Goal: Task Accomplishment & Management: Manage account settings

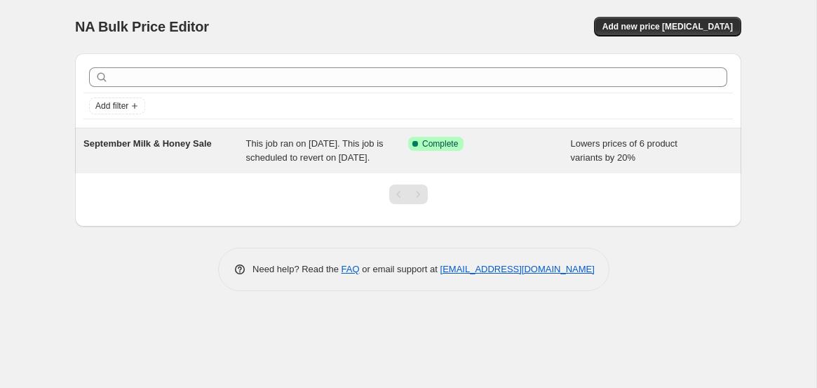
click at [215, 159] on div "September Milk & Honey Sale" at bounding box center [164, 151] width 163 height 28
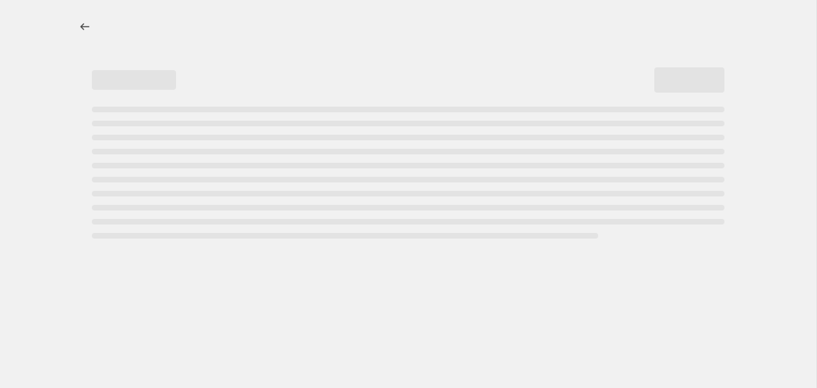
select select "percentage"
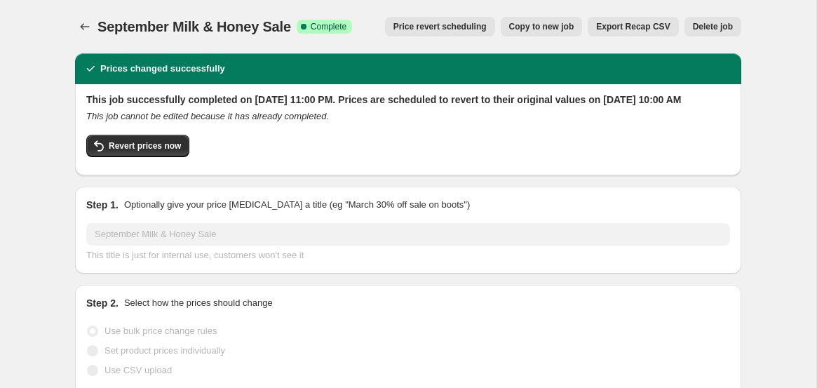
select select "collection"
click at [166, 152] on span "Revert prices now" at bounding box center [145, 145] width 72 height 11
checkbox input "false"
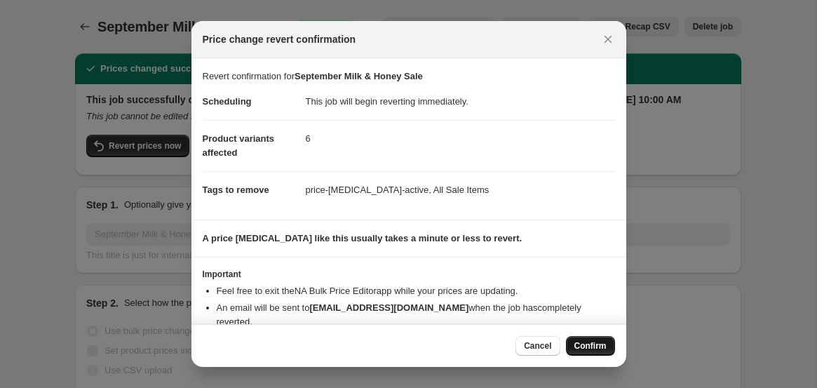
click at [587, 345] on span "Confirm" at bounding box center [591, 345] width 32 height 11
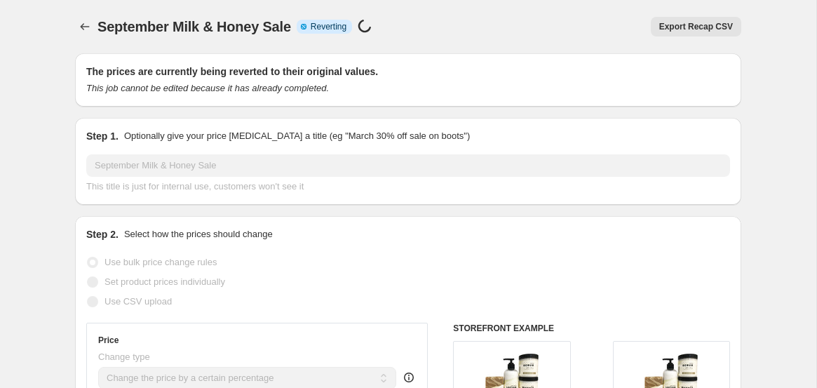
select select "percentage"
select select "collection"
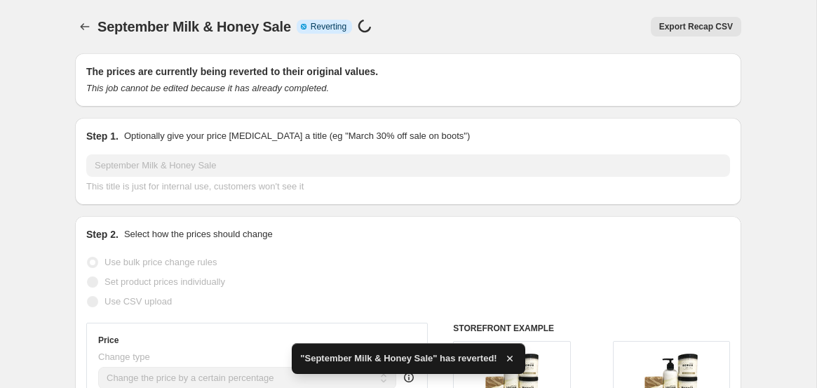
checkbox input "true"
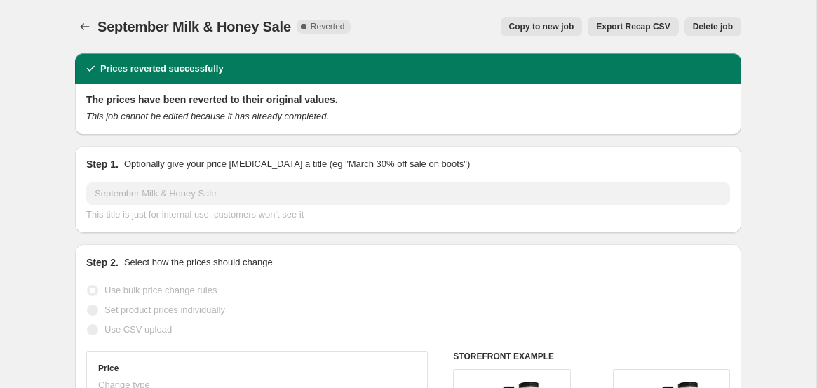
click at [696, 29] on span "Delete job" at bounding box center [713, 26] width 40 height 11
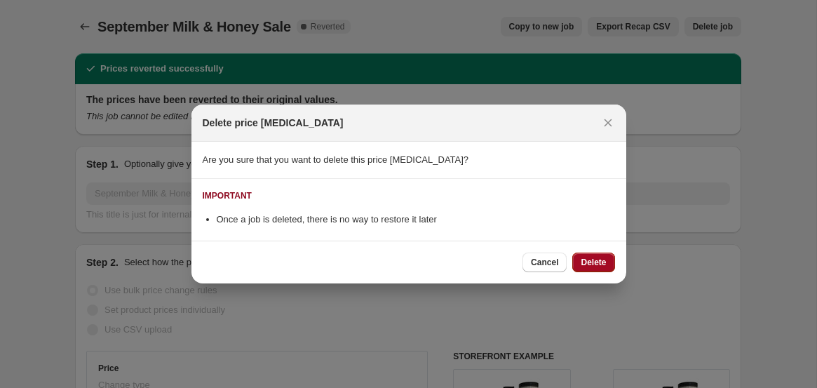
click at [582, 267] on span "Delete" at bounding box center [593, 262] width 25 height 11
